Goal: Task Accomplishment & Management: Complete application form

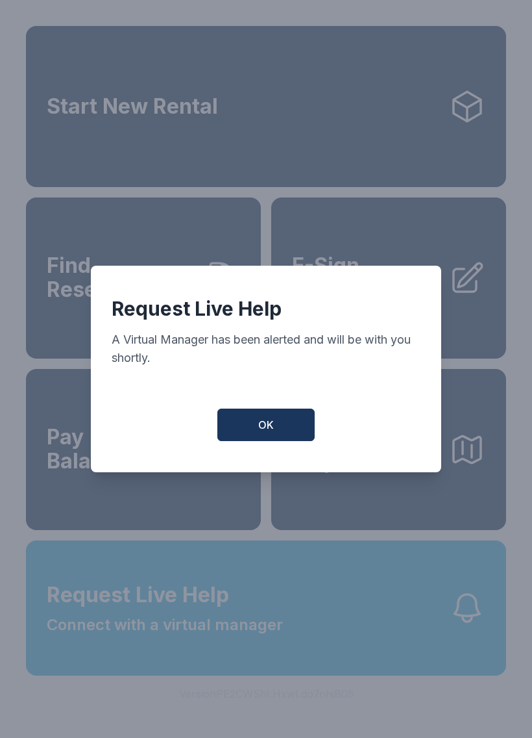
click at [285, 439] on button "OK" at bounding box center [266, 424] width 97 height 32
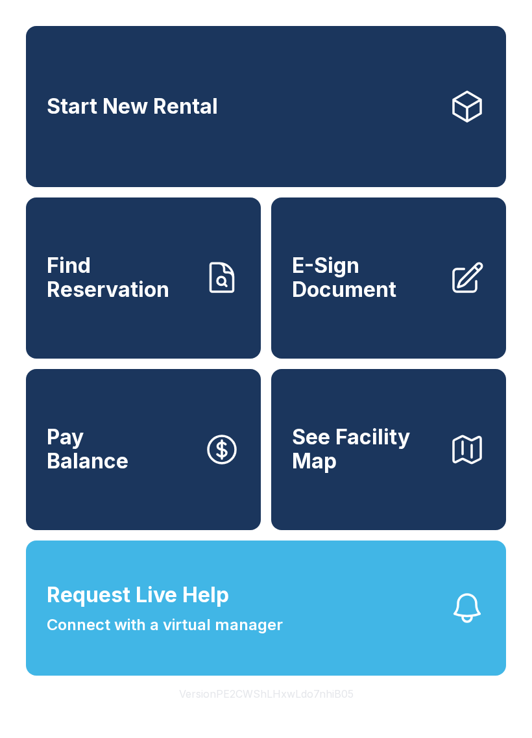
click at [380, 300] on span "E-Sign Document" at bounding box center [365, 277] width 147 height 47
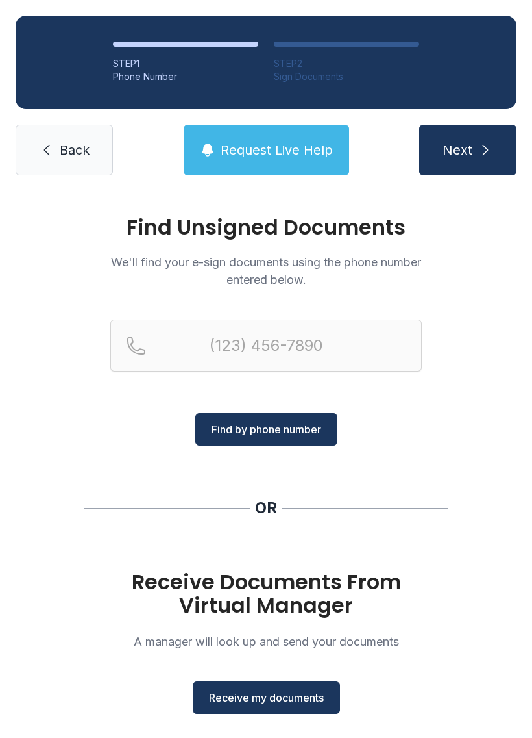
click at [270, 688] on button "Receive my documents" at bounding box center [266, 697] width 147 height 32
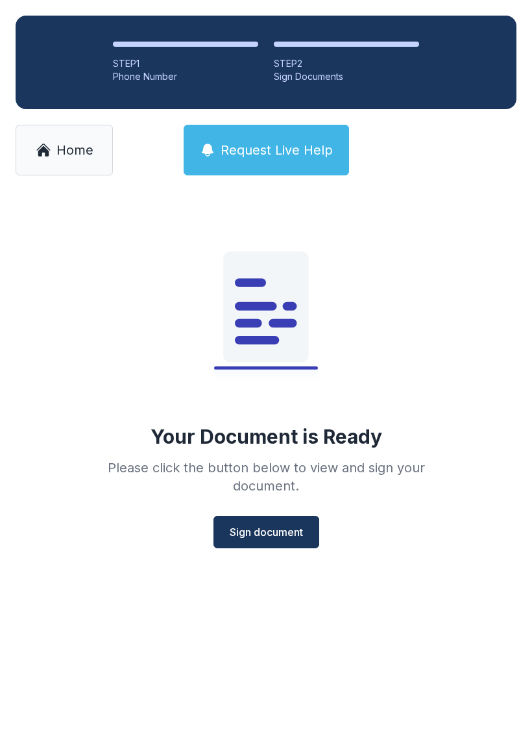
click at [266, 536] on span "Sign document" at bounding box center [266, 532] width 73 height 16
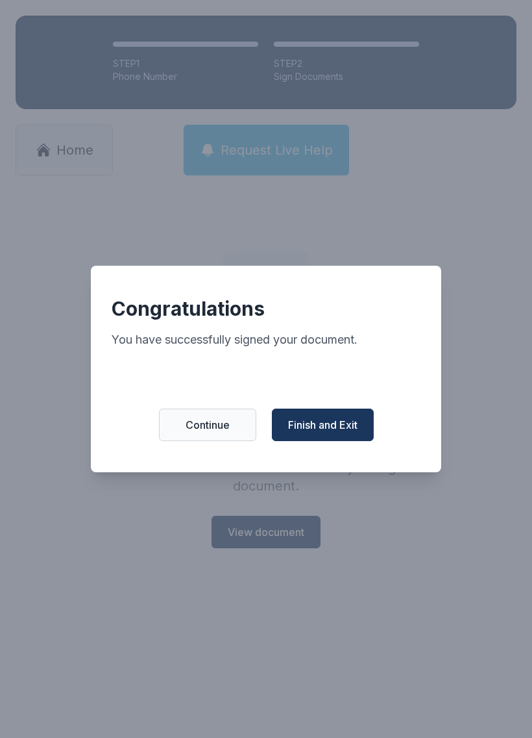
click at [345, 416] on button "Finish and Exit" at bounding box center [323, 424] width 102 height 32
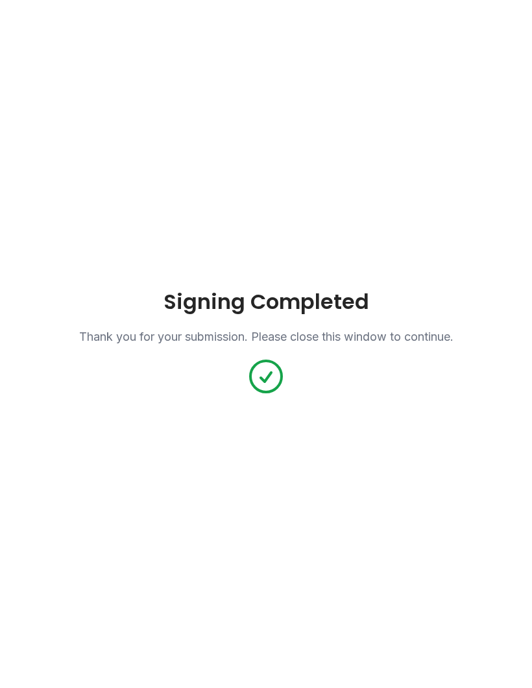
scroll to position [13, 0]
